Goal: Information Seeking & Learning: Learn about a topic

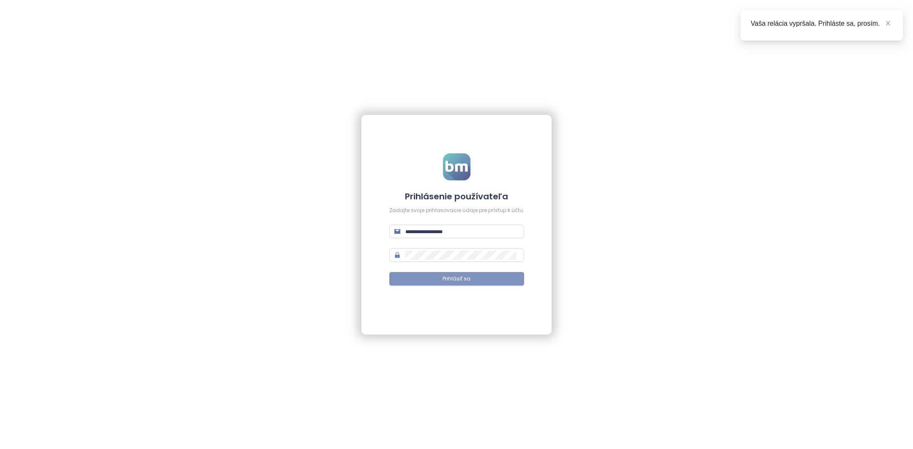
type input "**********"
click at [446, 279] on span "Prihlásiť sa" at bounding box center [457, 279] width 28 height 8
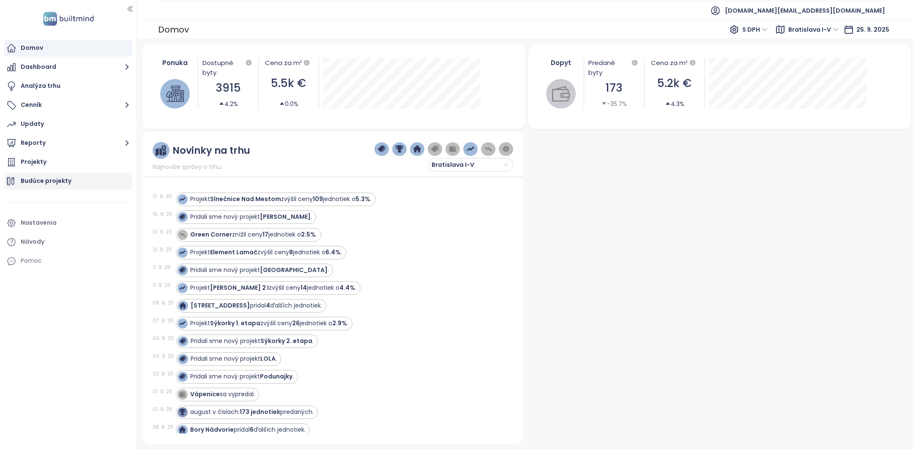
click at [55, 178] on div "Budúce projekty" at bounding box center [46, 181] width 51 height 11
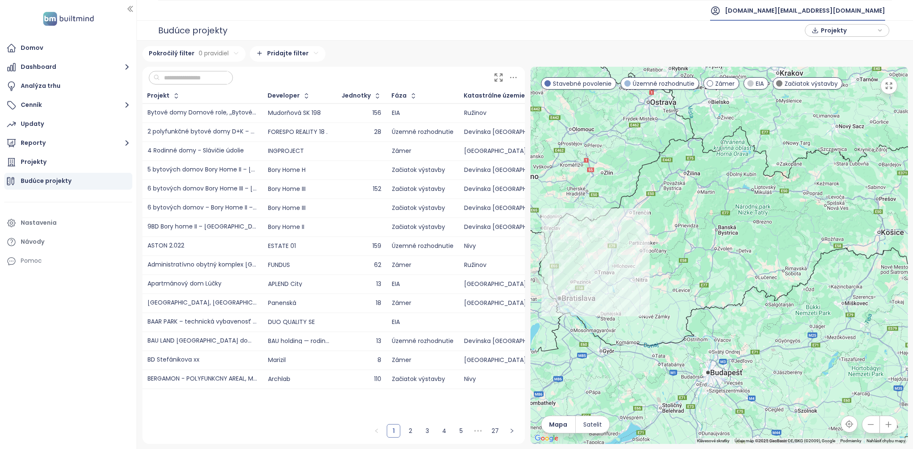
click at [864, 5] on span "builtmind.sk@builtmind.com" at bounding box center [805, 10] width 160 height 20
click at [170, 76] on input "text" at bounding box center [194, 77] width 68 height 13
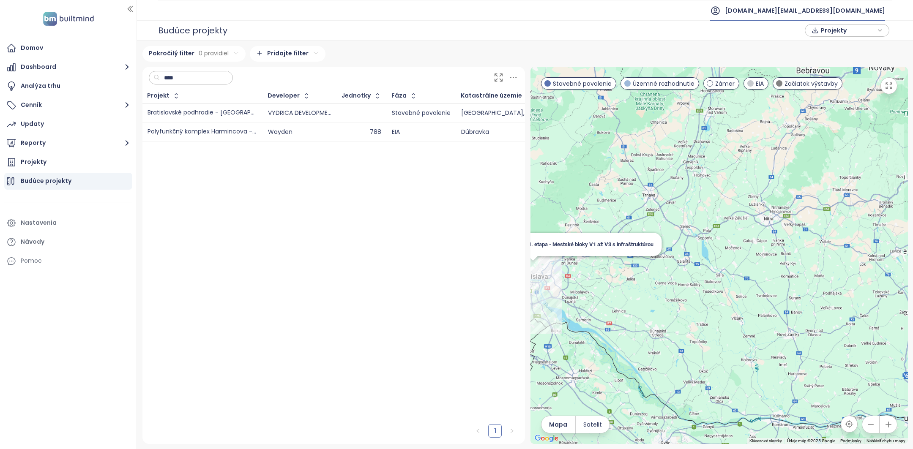
type input "****"
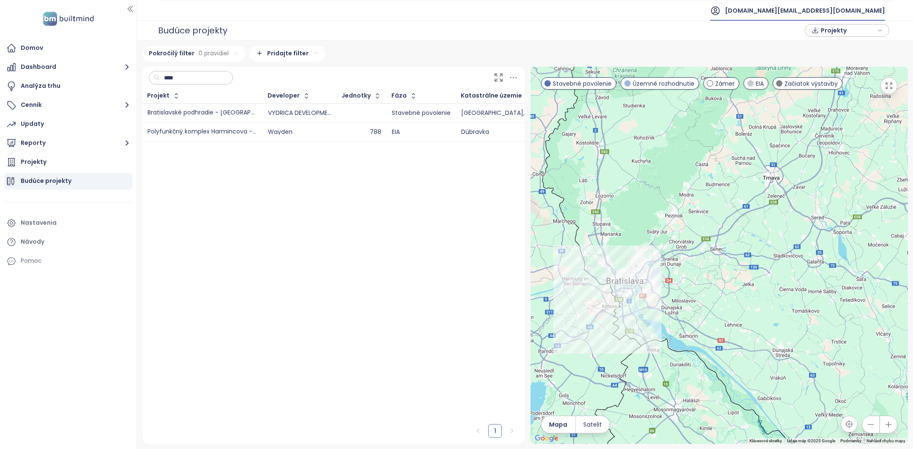
drag, startPoint x: 579, startPoint y: 253, endPoint x: 695, endPoint y: 277, distance: 118.3
click at [695, 277] on div at bounding box center [718, 255] width 377 height 377
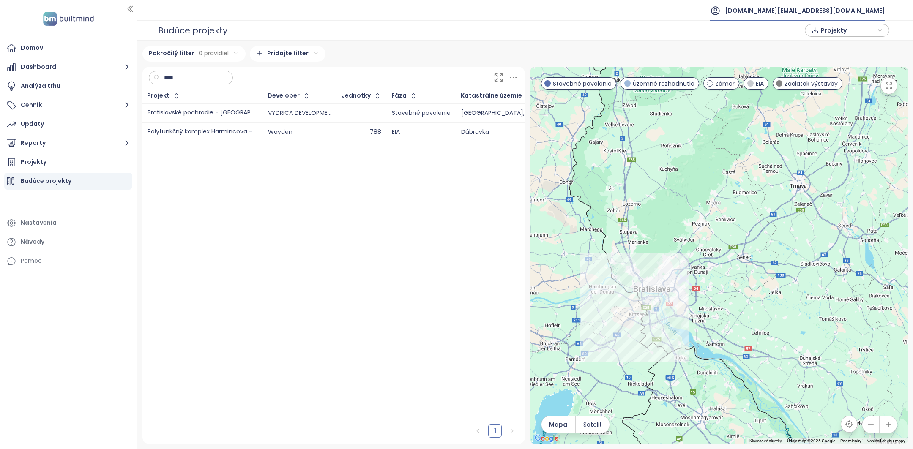
click at [198, 77] on input "****" at bounding box center [194, 77] width 68 height 13
click at [198, 76] on input "****" at bounding box center [194, 77] width 68 height 13
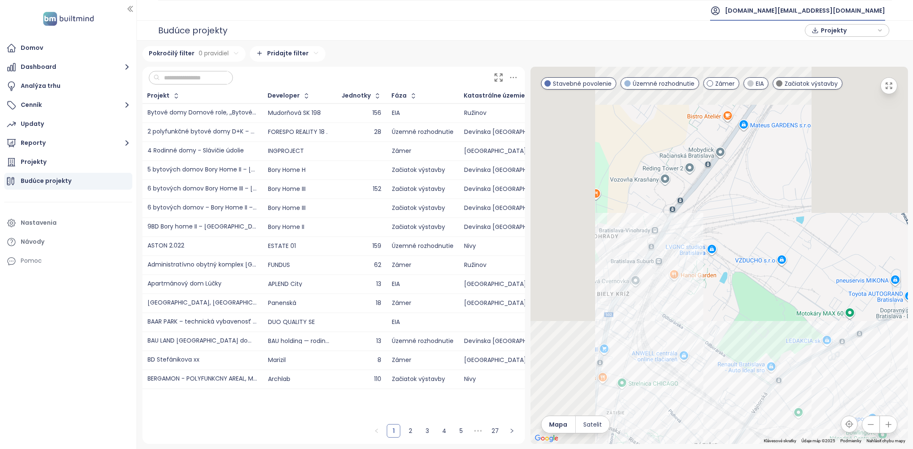
drag, startPoint x: 602, startPoint y: 173, endPoint x: 739, endPoint y: 325, distance: 204.4
click at [739, 325] on div at bounding box center [718, 255] width 377 height 377
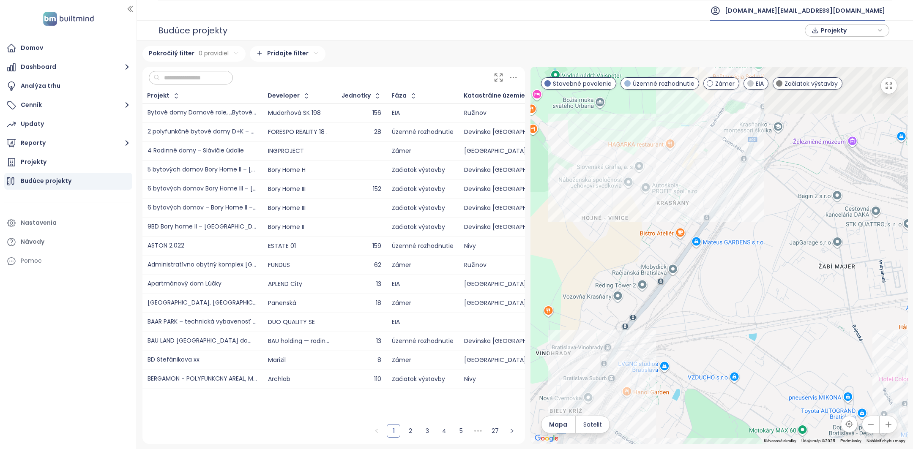
drag, startPoint x: 784, startPoint y: 225, endPoint x: 707, endPoint y: 342, distance: 140.2
click at [707, 342] on div at bounding box center [718, 255] width 377 height 377
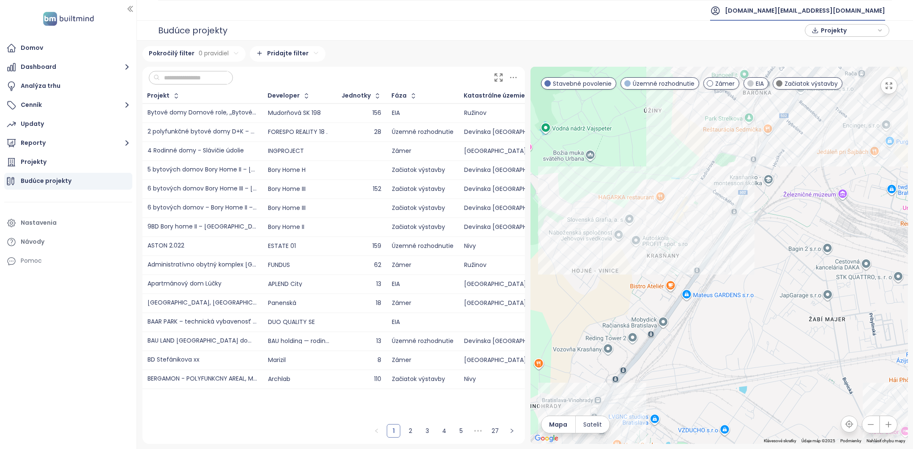
drag, startPoint x: 714, startPoint y: 248, endPoint x: 579, endPoint y: 251, distance: 135.3
click at [579, 251] on div at bounding box center [718, 255] width 377 height 377
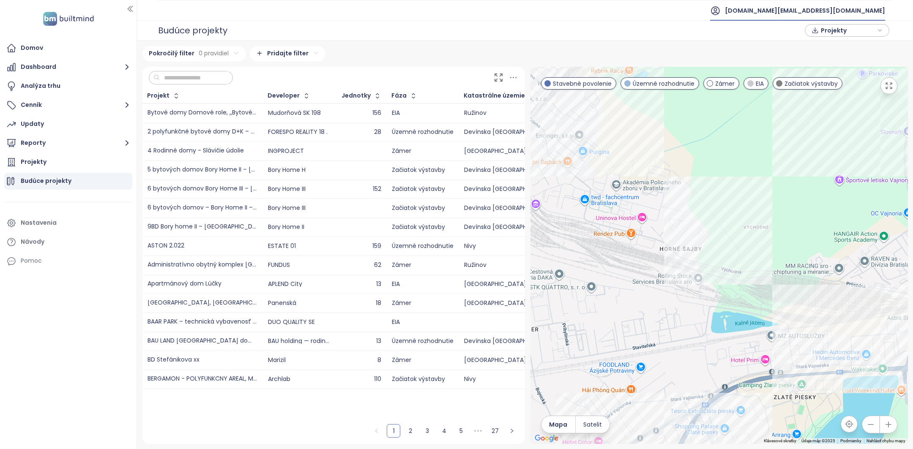
drag, startPoint x: 666, startPoint y: 260, endPoint x: 590, endPoint y: 275, distance: 77.2
click at [594, 275] on div at bounding box center [718, 255] width 377 height 377
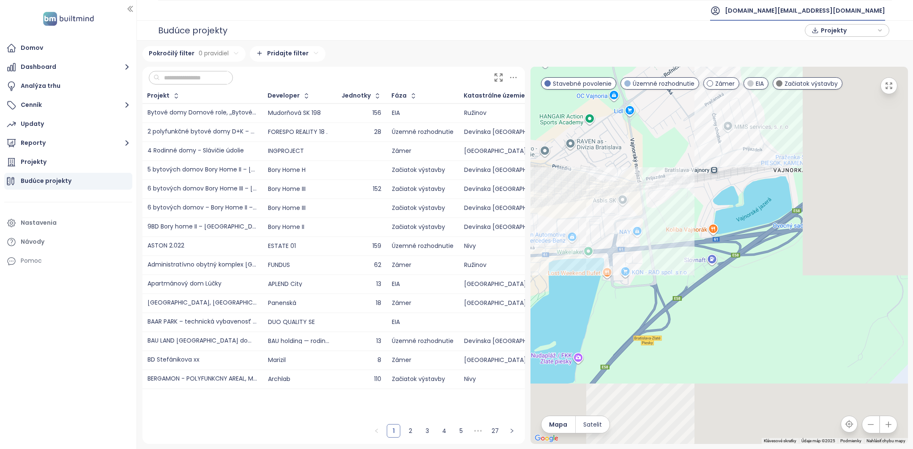
drag, startPoint x: 773, startPoint y: 268, endPoint x: 666, endPoint y: 154, distance: 157.0
click at [666, 154] on div at bounding box center [718, 255] width 377 height 377
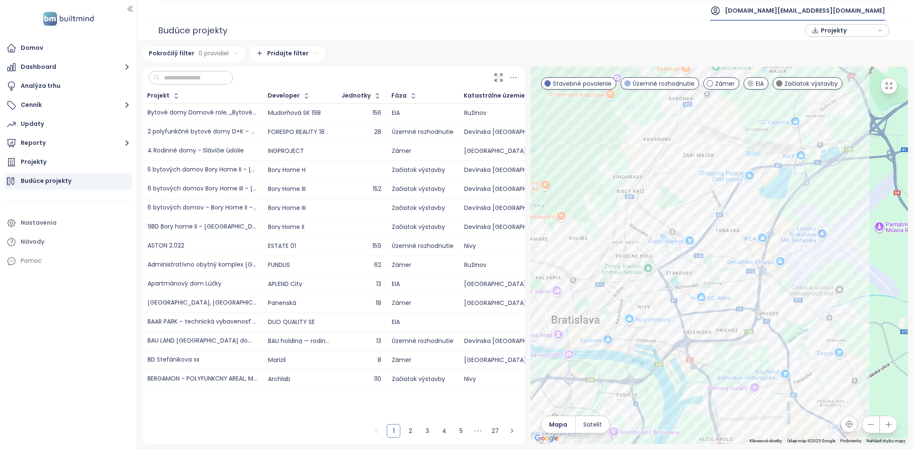
drag, startPoint x: 587, startPoint y: 360, endPoint x: 754, endPoint y: 356, distance: 167.4
click at [754, 357] on div at bounding box center [718, 255] width 377 height 377
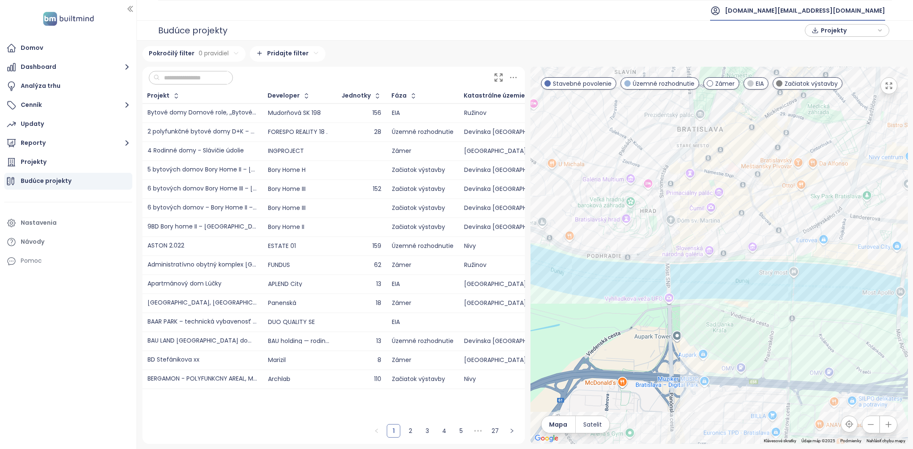
drag, startPoint x: 574, startPoint y: 361, endPoint x: 730, endPoint y: 357, distance: 155.6
click at [729, 357] on div at bounding box center [718, 255] width 377 height 377
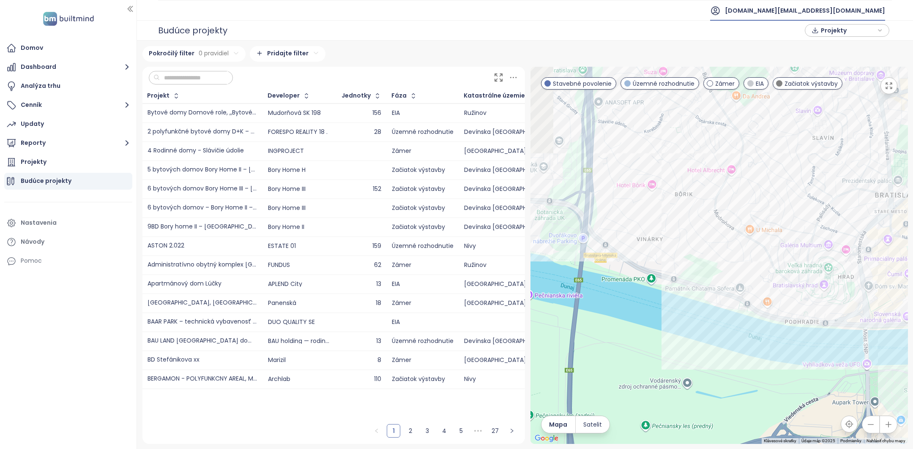
drag, startPoint x: 563, startPoint y: 147, endPoint x: 737, endPoint y: 305, distance: 234.6
click at [737, 305] on div at bounding box center [718, 255] width 377 height 377
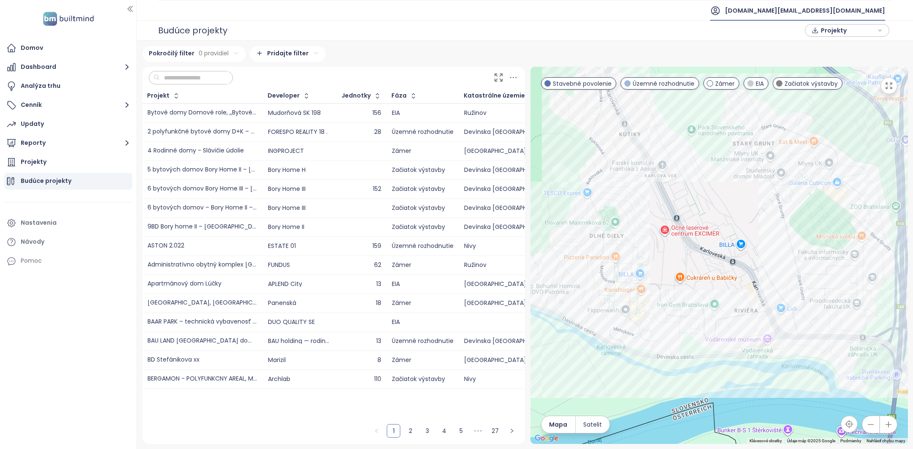
click at [207, 76] on input "text" at bounding box center [194, 77] width 68 height 13
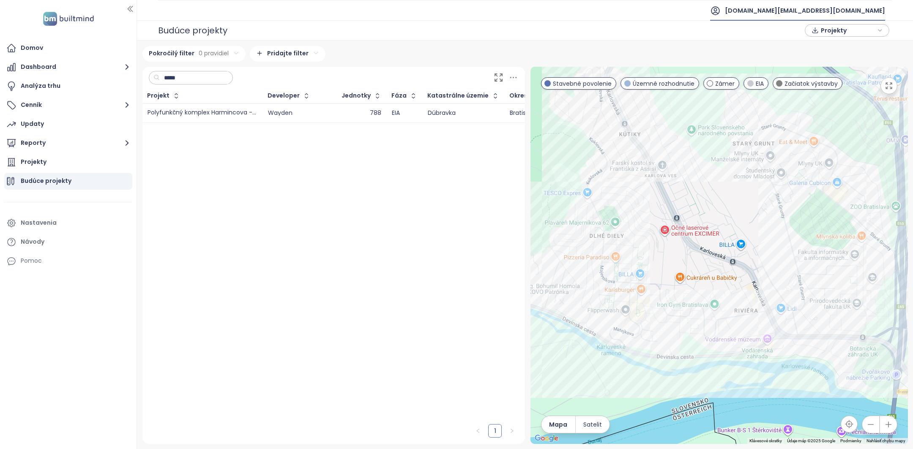
type input "*****"
click at [188, 106] on td "Polyfunkčný komplex Harmincova - Pri Suchej Vydrici" at bounding box center [202, 113] width 120 height 19
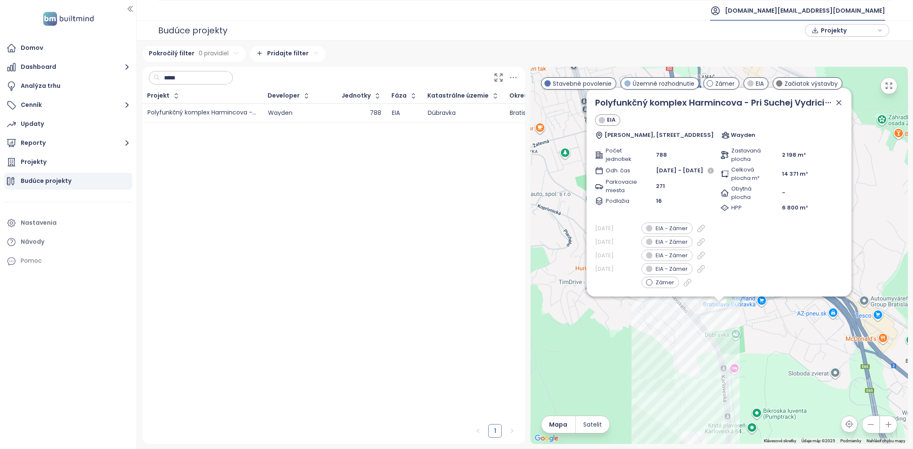
click at [840, 107] on icon at bounding box center [839, 102] width 8 height 8
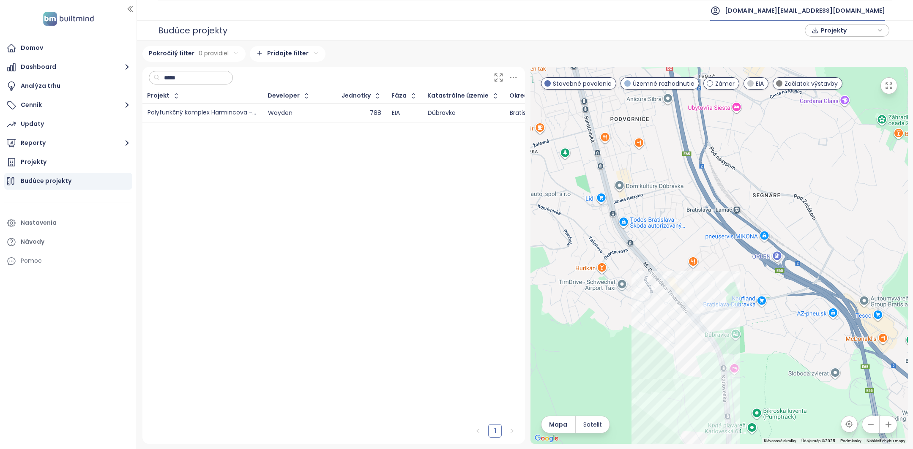
drag, startPoint x: 690, startPoint y: 243, endPoint x: 767, endPoint y: 358, distance: 138.1
click at [765, 354] on div at bounding box center [718, 255] width 377 height 377
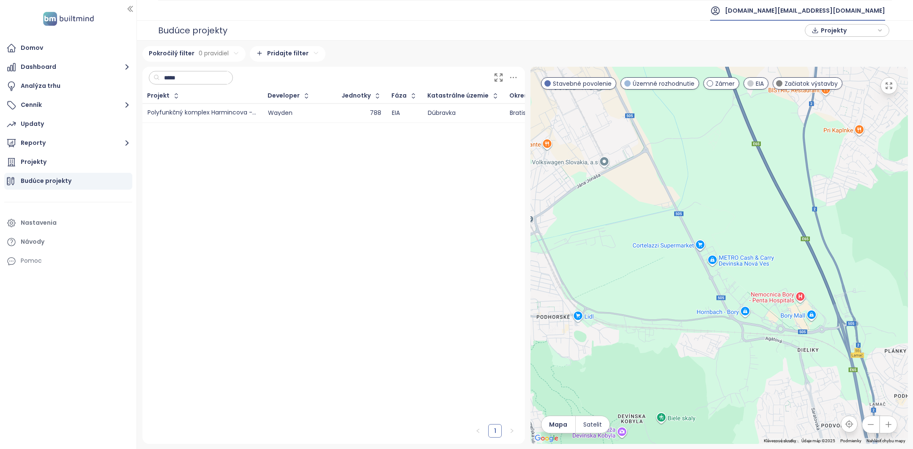
click at [204, 79] on input "*****" at bounding box center [194, 77] width 68 height 13
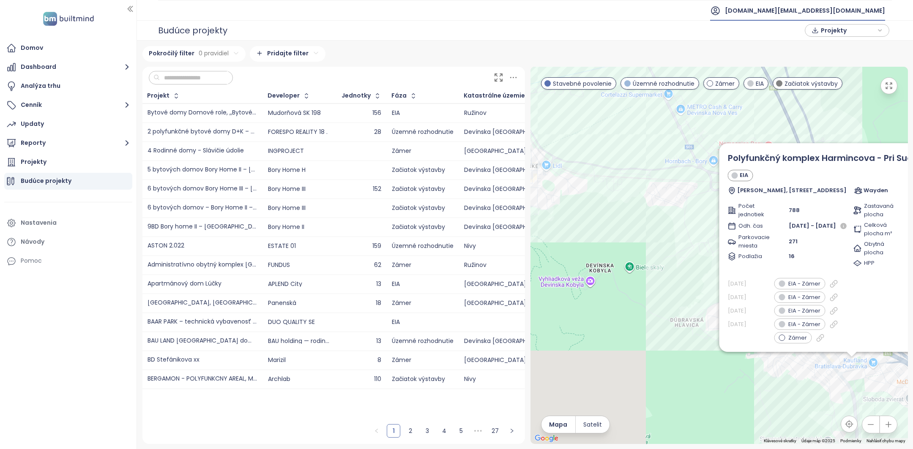
drag, startPoint x: 566, startPoint y: 171, endPoint x: 706, endPoint y: 231, distance: 152.2
click at [706, 231] on div "Polyfunkčný komplex Harmincova - Pri Suchej Vydrici EIA Kristy Bendovej, 841 02…" at bounding box center [718, 255] width 377 height 377
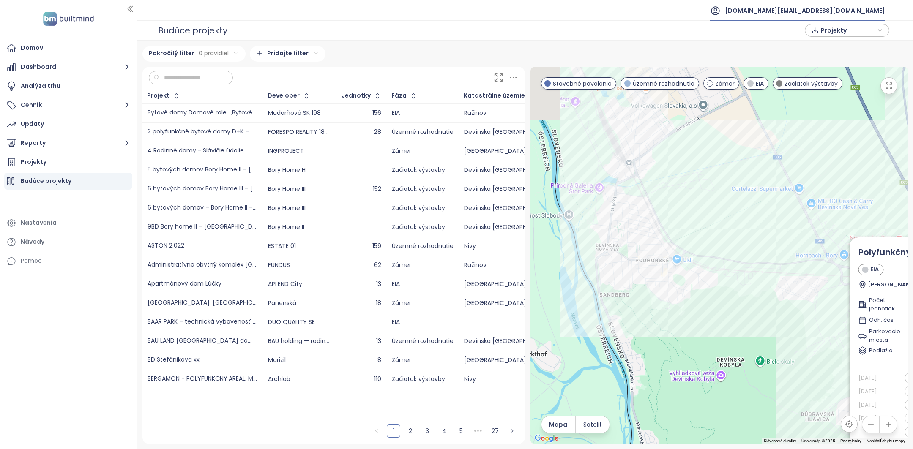
drag, startPoint x: 651, startPoint y: 148, endPoint x: 651, endPoint y: 258, distance: 110.3
click at [651, 258] on div "Polyfunkčný komplex Harmincova - Pri Suchej Vydrici EIA Kristy Bendovej, 841 02…" at bounding box center [718, 255] width 377 height 377
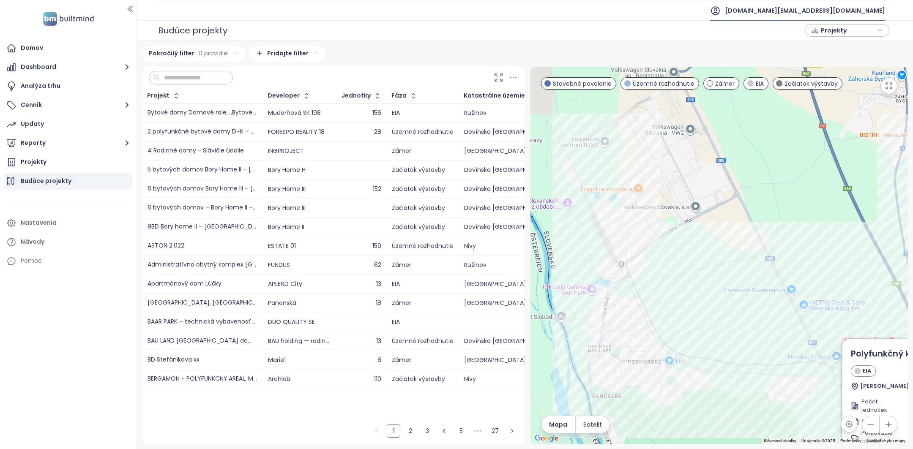
drag, startPoint x: 693, startPoint y: 115, endPoint x: 679, endPoint y: 237, distance: 123.0
click at [679, 237] on div "Polyfunkčný komplex Harmincova - Pri Suchej Vydrici EIA Kristy Bendovej, 841 02…" at bounding box center [718, 255] width 377 height 377
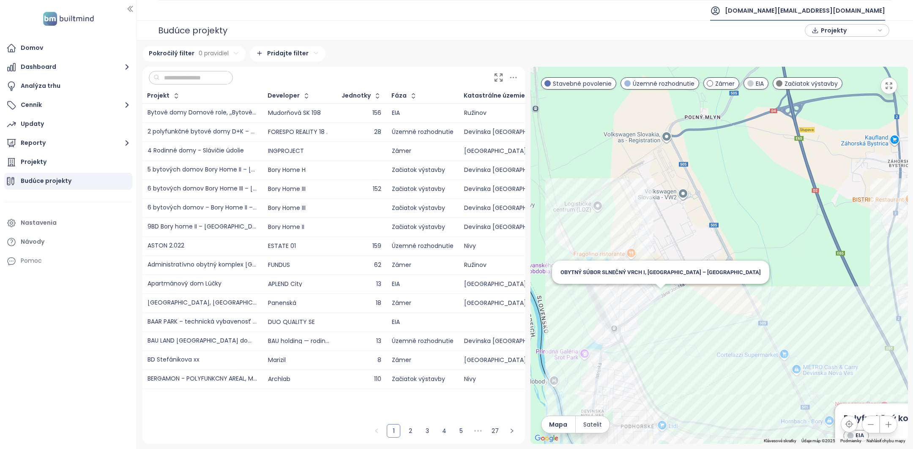
click at [660, 299] on div "Polyfunkčný komplex Harmincova - Pri Suchej Vydrici EIA Kristy Bendovej, 841 02…" at bounding box center [718, 255] width 377 height 377
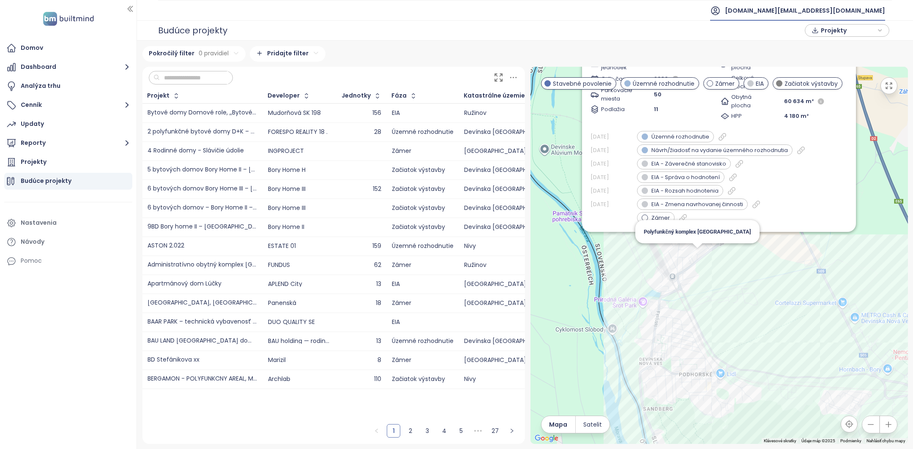
click at [694, 266] on div "OBYTNÝ SÚBOR SLNEČNÝ VRCH I, BRATISLAVA – DEVÍNSKA NOVÁ VES Začiatok výstavby u…" at bounding box center [718, 255] width 377 height 377
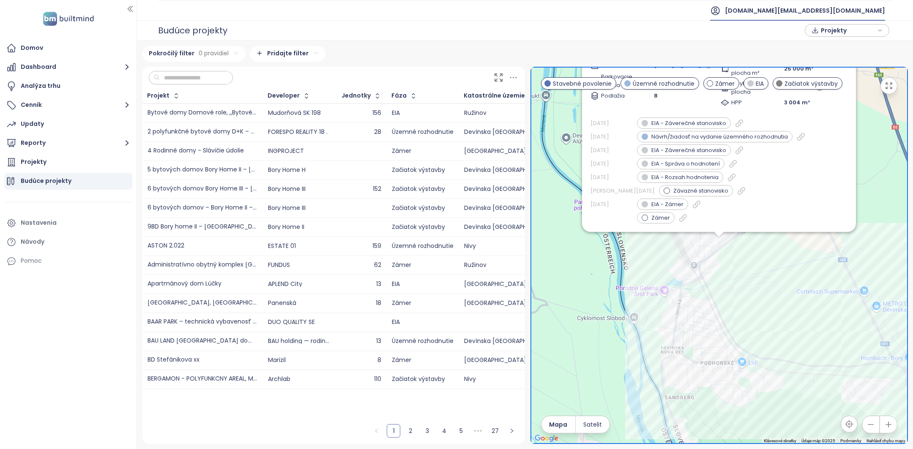
click at [823, 12] on span "builtmind.sk@builtmind.com" at bounding box center [805, 10] width 160 height 20
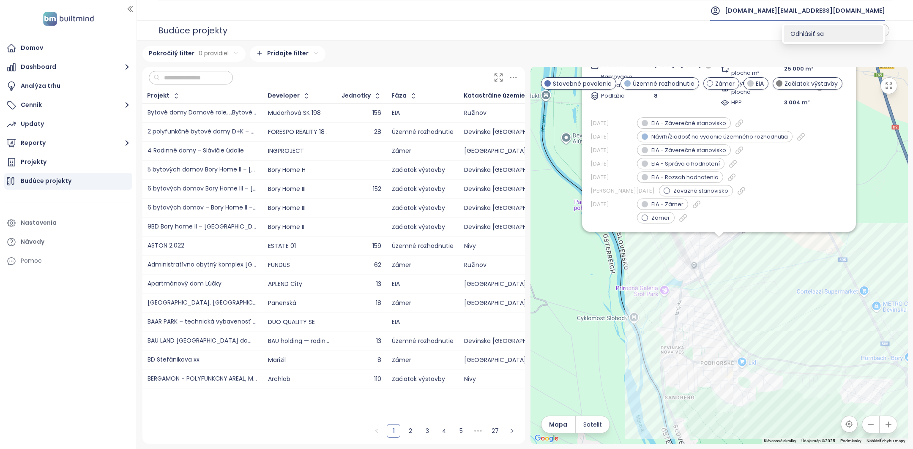
click at [820, 30] on span "Odhlásiť sa" at bounding box center [806, 34] width 33 height 8
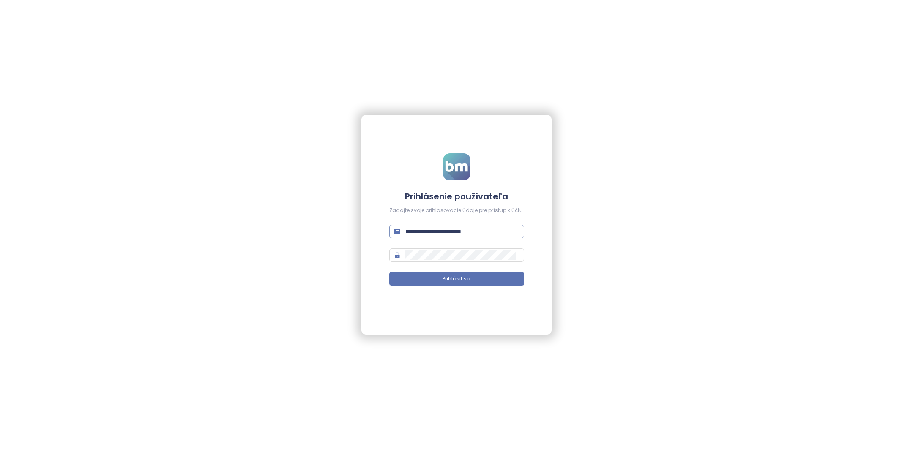
click at [463, 230] on input "**********" at bounding box center [462, 231] width 114 height 9
type input "**********"
click at [475, 284] on button "Prihlásiť sa" at bounding box center [456, 279] width 135 height 14
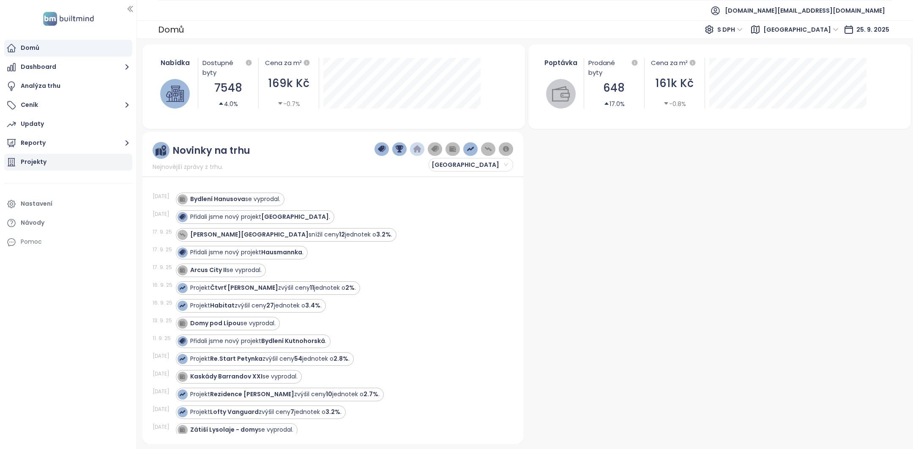
click at [27, 158] on div "Projekty" at bounding box center [34, 162] width 26 height 11
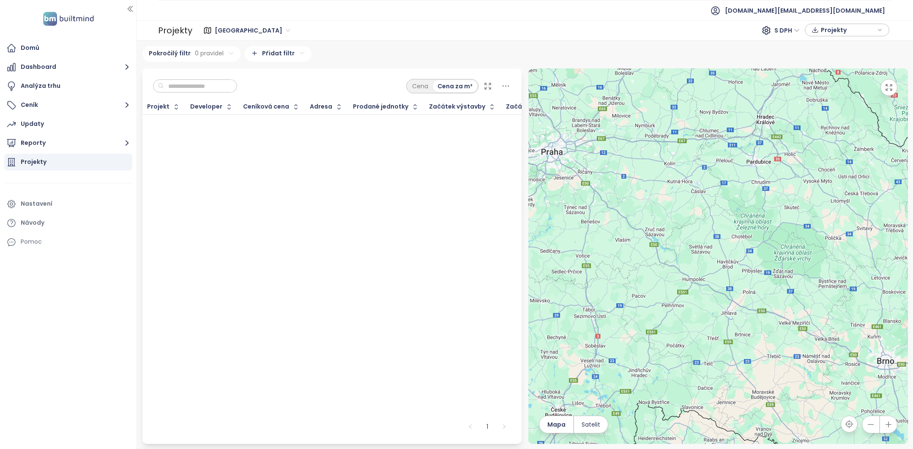
click at [184, 88] on input "text" at bounding box center [198, 86] width 68 height 13
type input "****"
click at [186, 87] on input "****" at bounding box center [198, 86] width 68 height 13
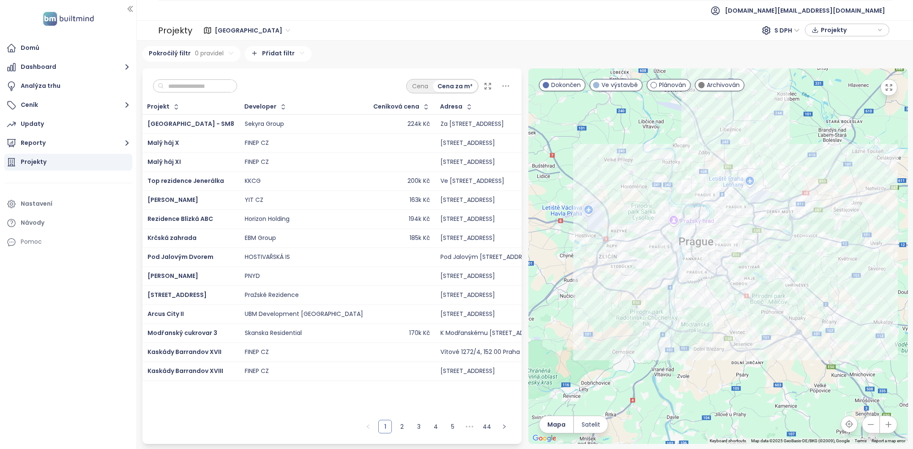
click at [172, 83] on input "text" at bounding box center [198, 86] width 68 height 13
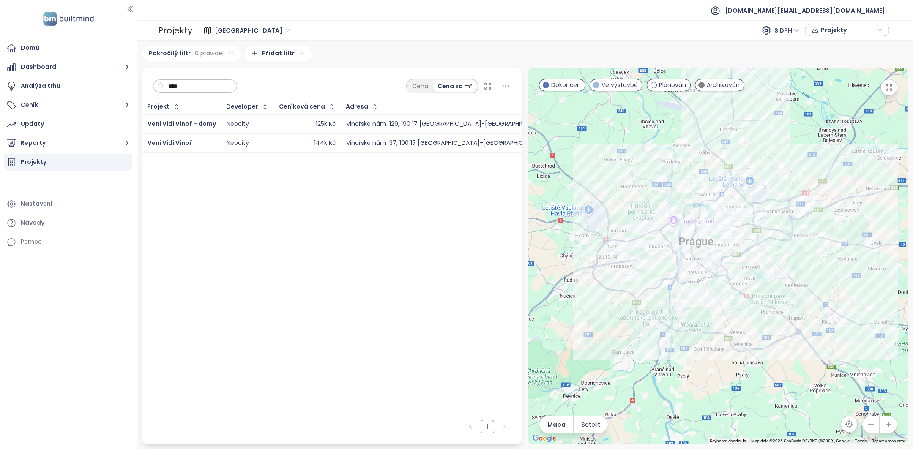
type input "****"
click at [182, 147] on div "Veni Vidi Vinoř" at bounding box center [182, 143] width 68 height 10
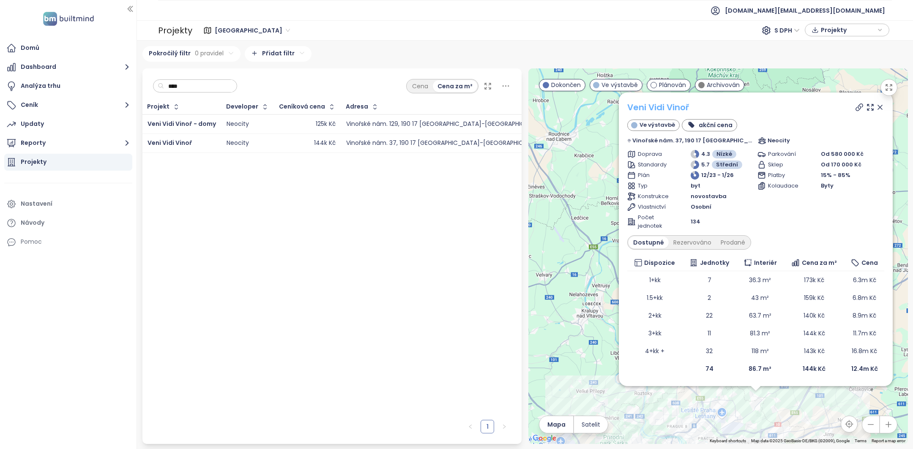
click at [679, 105] on link "Veni Vidi Vinoř" at bounding box center [658, 107] width 62 height 12
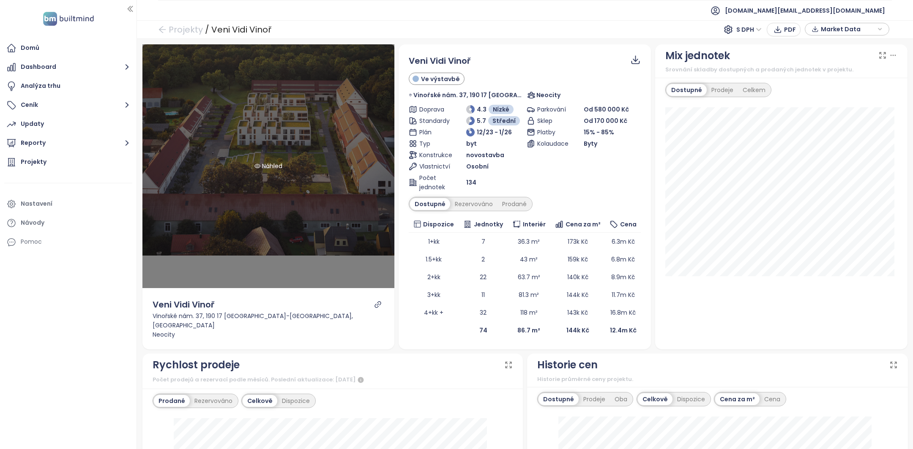
click at [262, 141] on div "Náhled" at bounding box center [268, 166] width 252 height 244
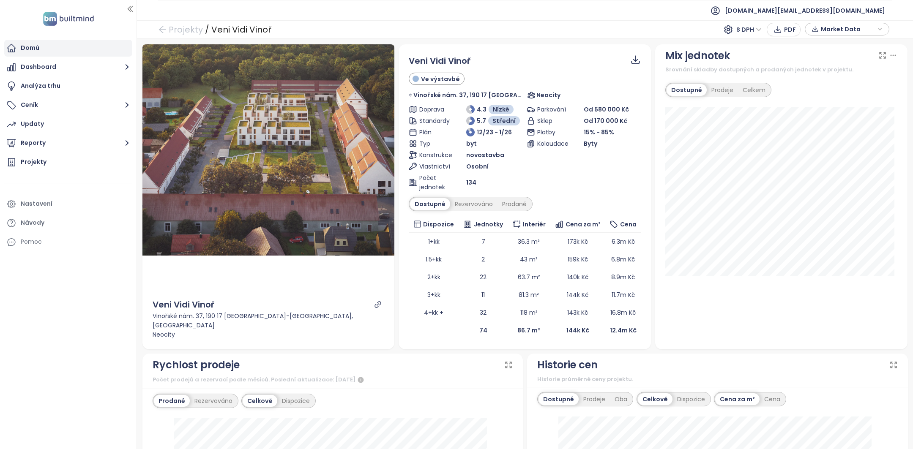
click at [58, 47] on div "Domů" at bounding box center [68, 48] width 128 height 17
